Goal: Check status: Check status

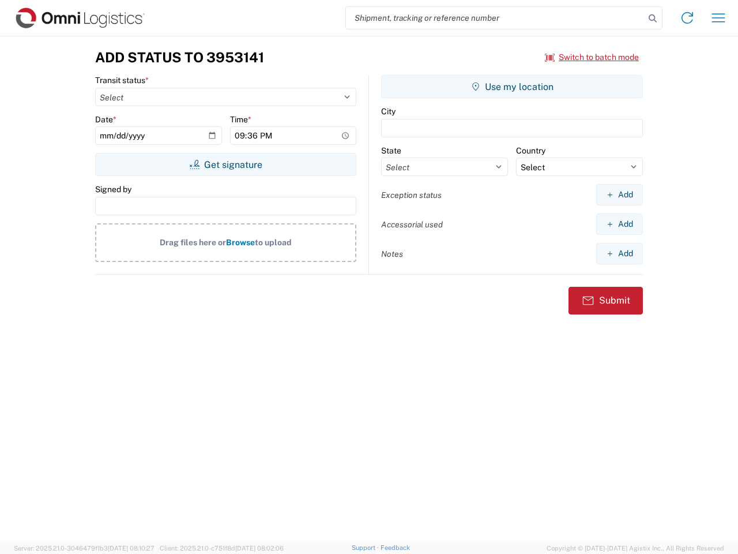
click at [495, 18] on input "search" at bounding box center [495, 18] width 299 height 22
click at [653, 18] on icon at bounding box center [653, 18] width 16 height 16
click at [688, 18] on icon at bounding box center [687, 18] width 18 height 18
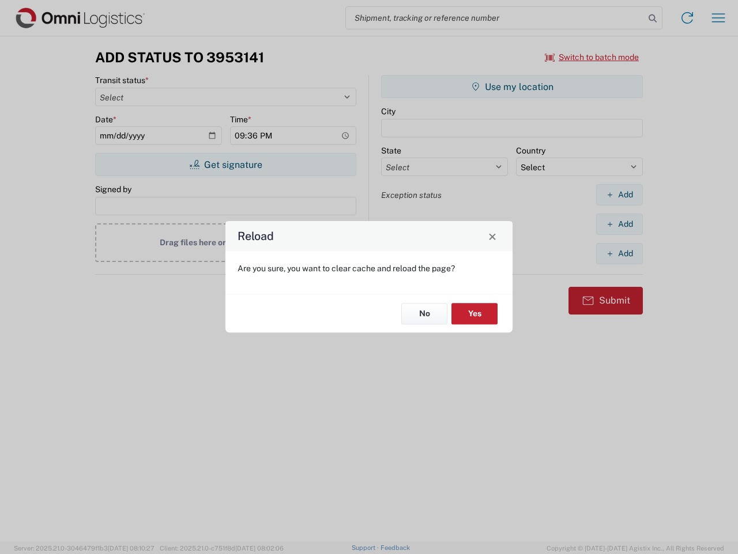
click at [719, 18] on div "Reload Are you sure, you want to clear cache and reload the page? No Yes" at bounding box center [369, 277] width 738 height 554
click at [592, 57] on div "Reload Are you sure, you want to clear cache and reload the page? No Yes" at bounding box center [369, 277] width 738 height 554
click at [226, 164] on div "Reload Are you sure, you want to clear cache and reload the page? No Yes" at bounding box center [369, 277] width 738 height 554
click at [512, 87] on div "Reload Are you sure, you want to clear cache and reload the page? No Yes" at bounding box center [369, 277] width 738 height 554
click at [619, 194] on div "Reload Are you sure, you want to clear cache and reload the page? No Yes" at bounding box center [369, 277] width 738 height 554
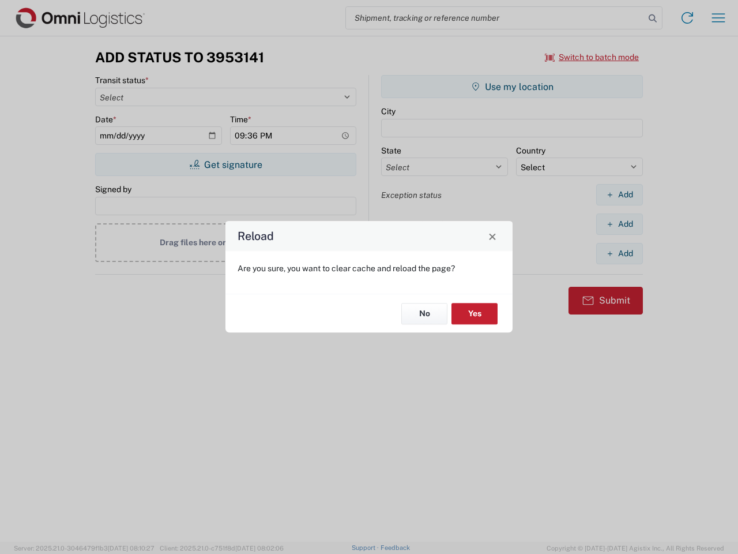
click at [619, 224] on div "Reload Are you sure, you want to clear cache and reload the page? No Yes" at bounding box center [369, 277] width 738 height 554
click at [619, 253] on div "Reload Are you sure, you want to clear cache and reload the page? No Yes" at bounding box center [369, 277] width 738 height 554
